Goal: Task Accomplishment & Management: Manage account settings

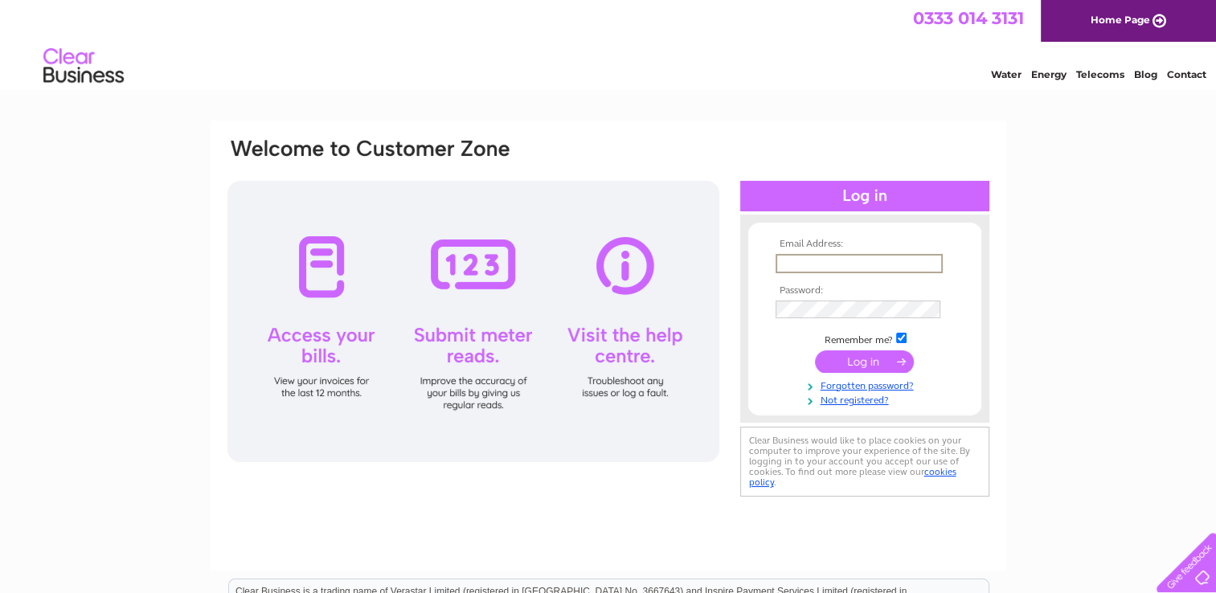
click at [793, 260] on input "text" at bounding box center [859, 263] width 167 height 19
type input "[EMAIL_ADDRESS][DOMAIN_NAME]"
click at [769, 303] on form "Email Address: [EMAIL_ADDRESS][DOMAIN_NAME] Password:" at bounding box center [865, 323] width 233 height 168
click at [905, 336] on input "checkbox" at bounding box center [901, 338] width 10 height 10
checkbox input "false"
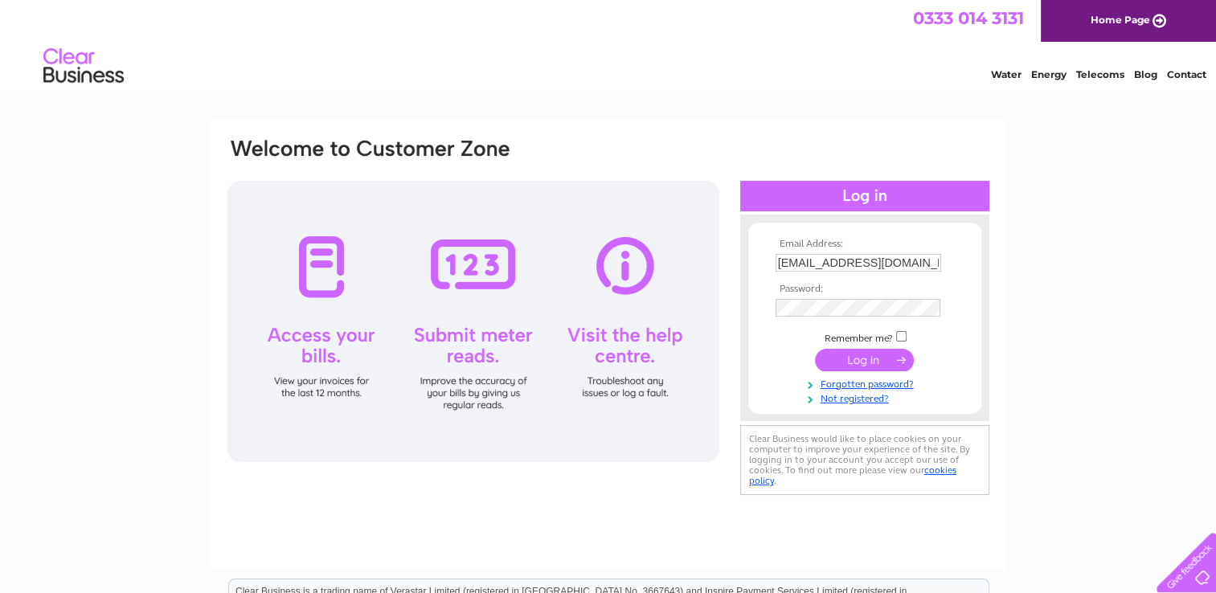
click at [881, 365] on input "submit" at bounding box center [864, 360] width 99 height 23
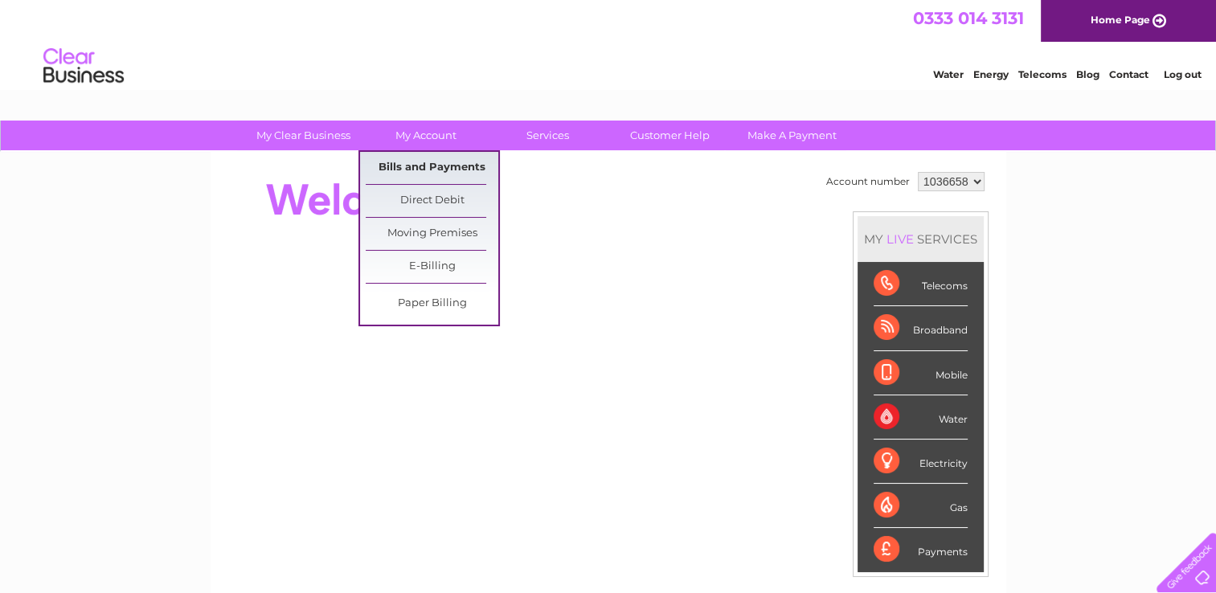
click at [418, 161] on link "Bills and Payments" at bounding box center [432, 168] width 133 height 32
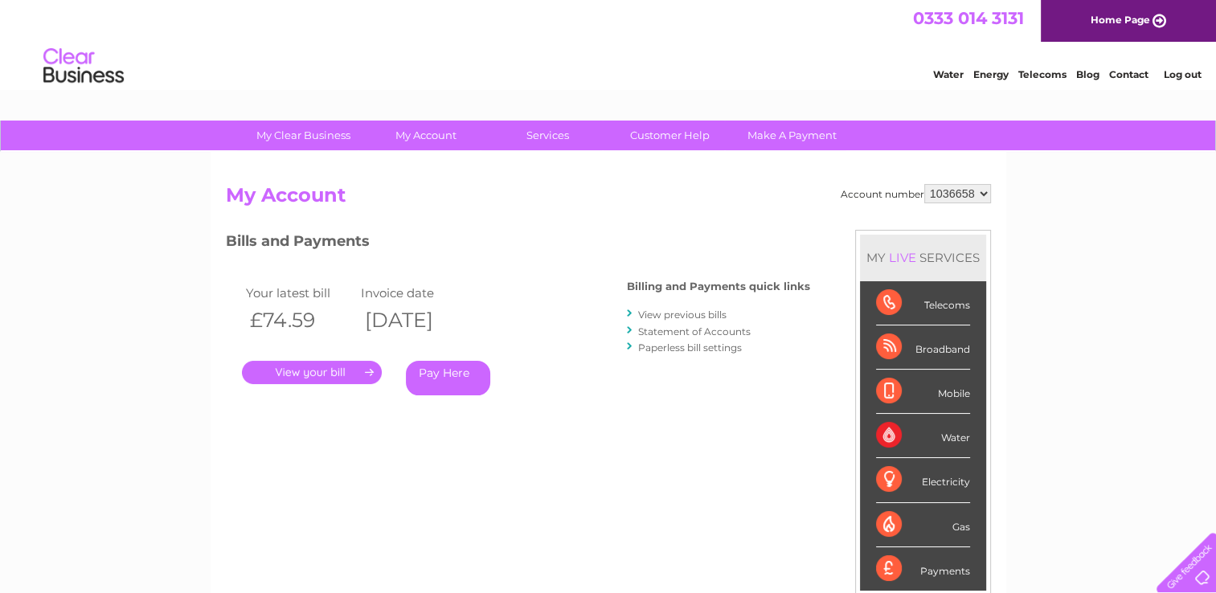
click at [320, 370] on link "." at bounding box center [312, 372] width 140 height 23
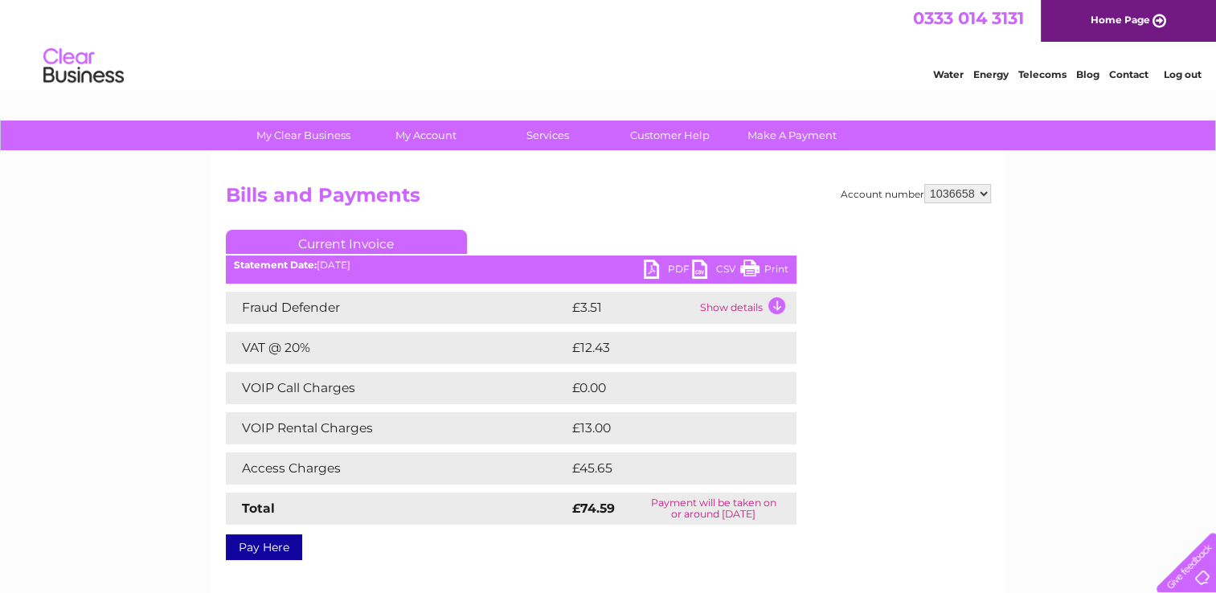
click at [650, 274] on link "PDF" at bounding box center [668, 271] width 48 height 23
click at [1188, 72] on link "Log out" at bounding box center [1182, 74] width 38 height 12
